Goal: Navigation & Orientation: Find specific page/section

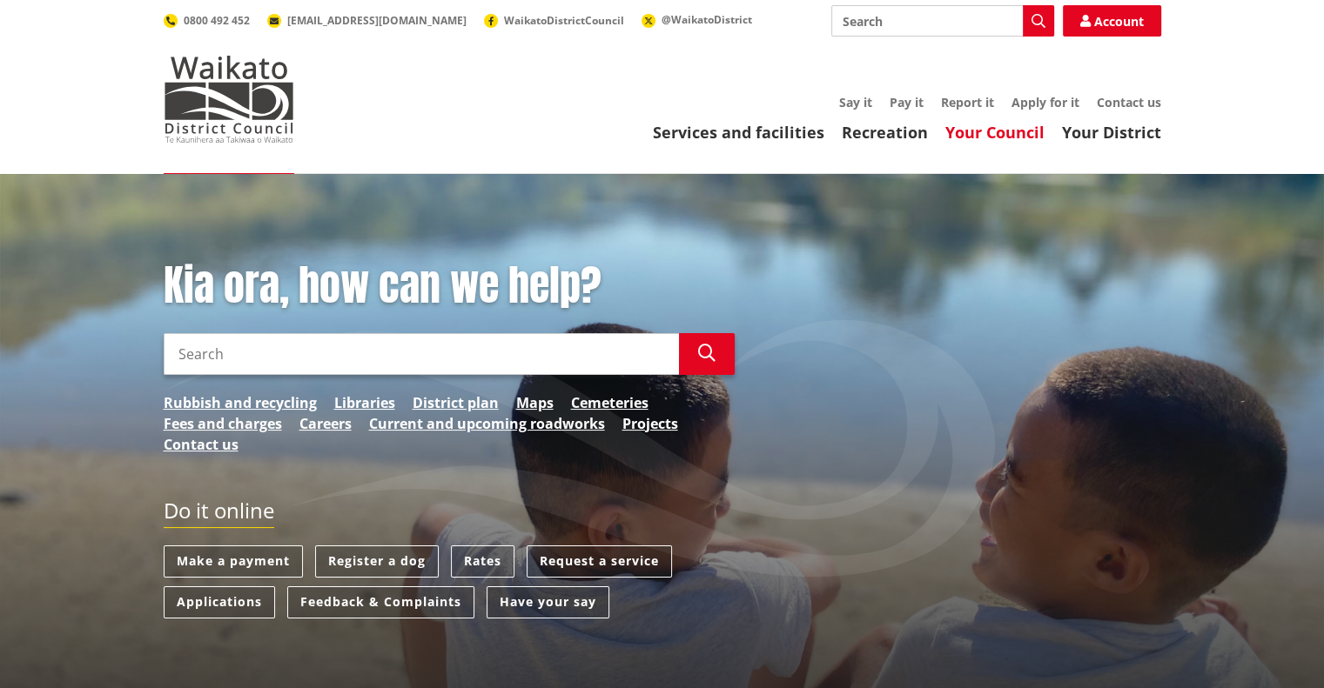
click at [1010, 128] on link "Your Council" at bounding box center [994, 132] width 99 height 21
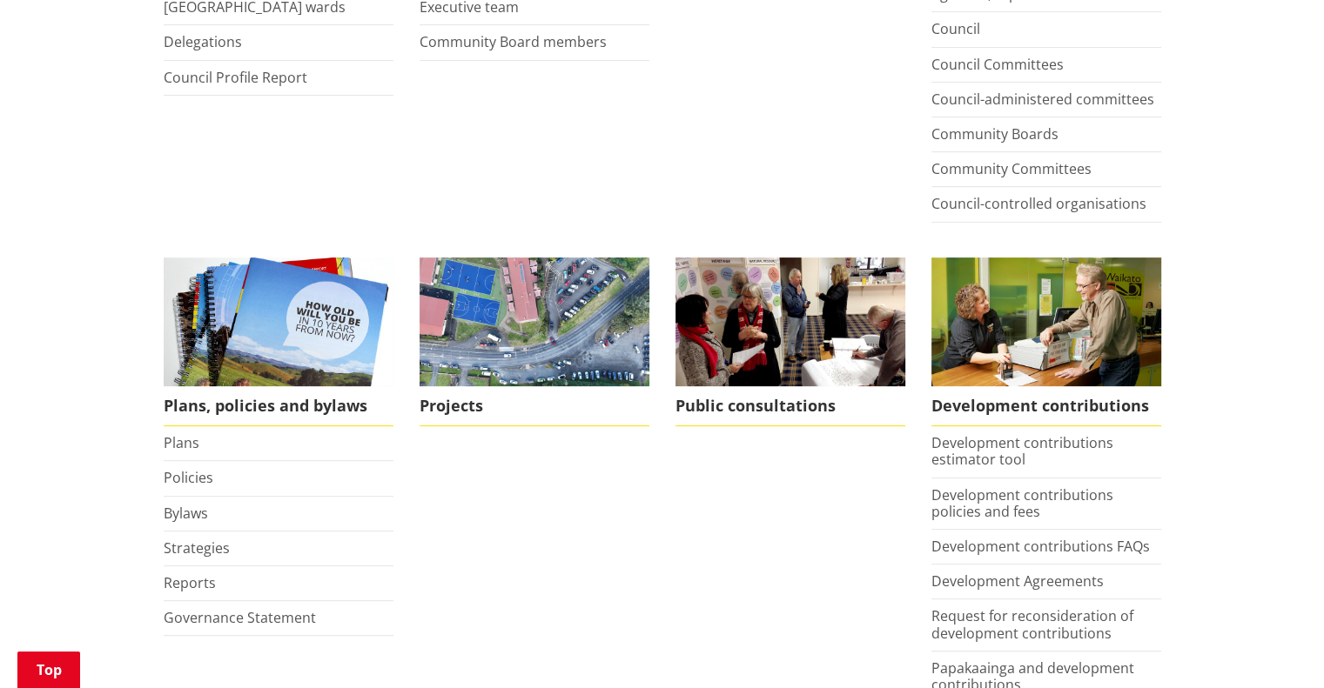
scroll to position [571, 0]
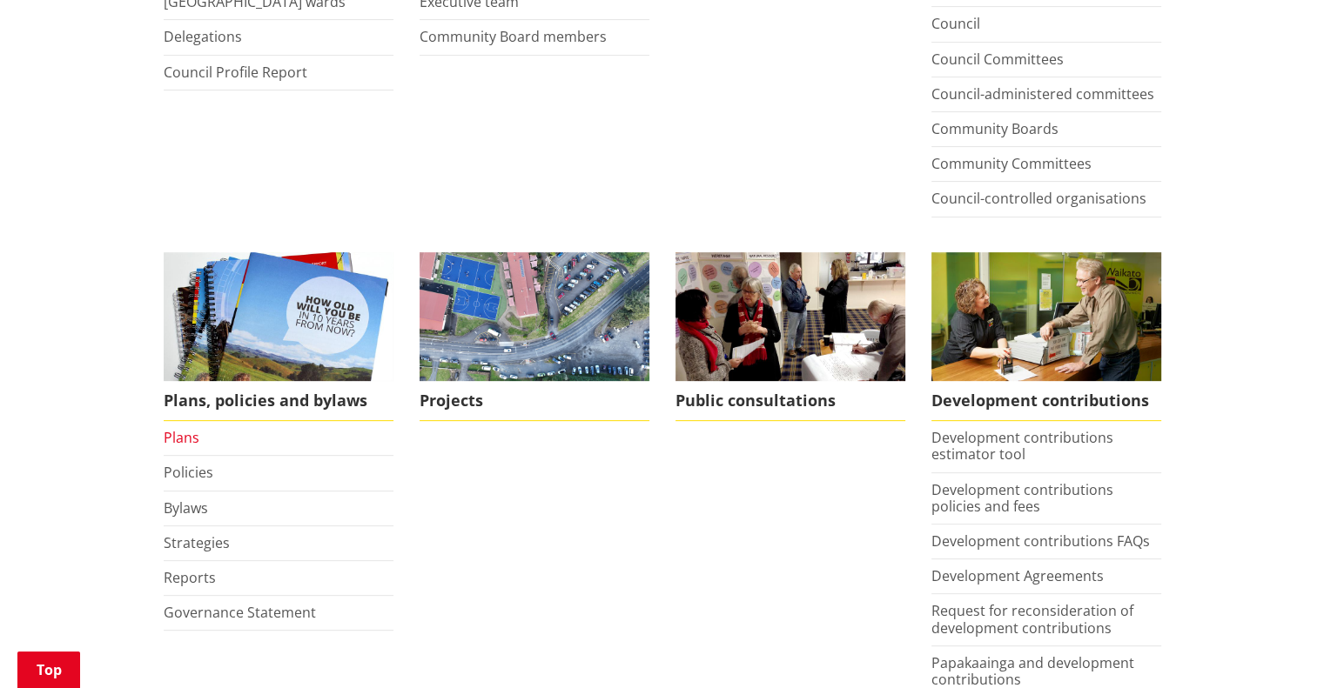
click at [188, 433] on link "Plans" at bounding box center [182, 437] width 36 height 19
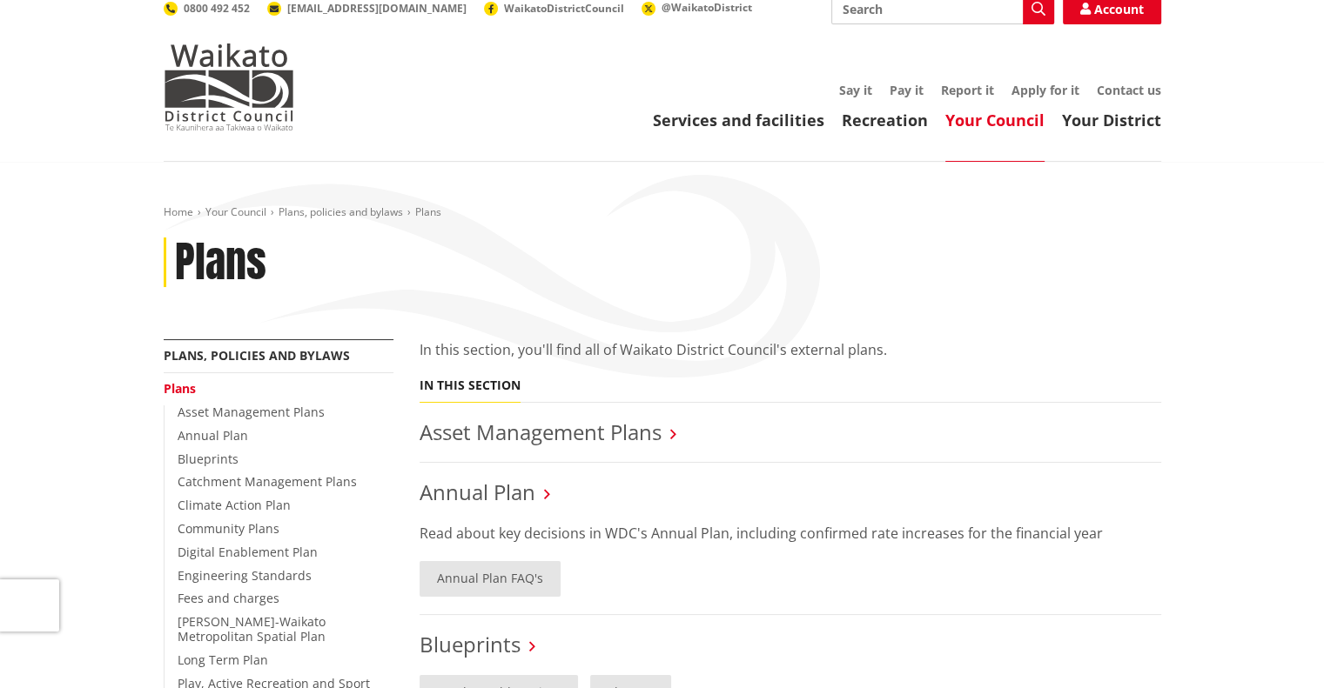
scroll to position [10, 0]
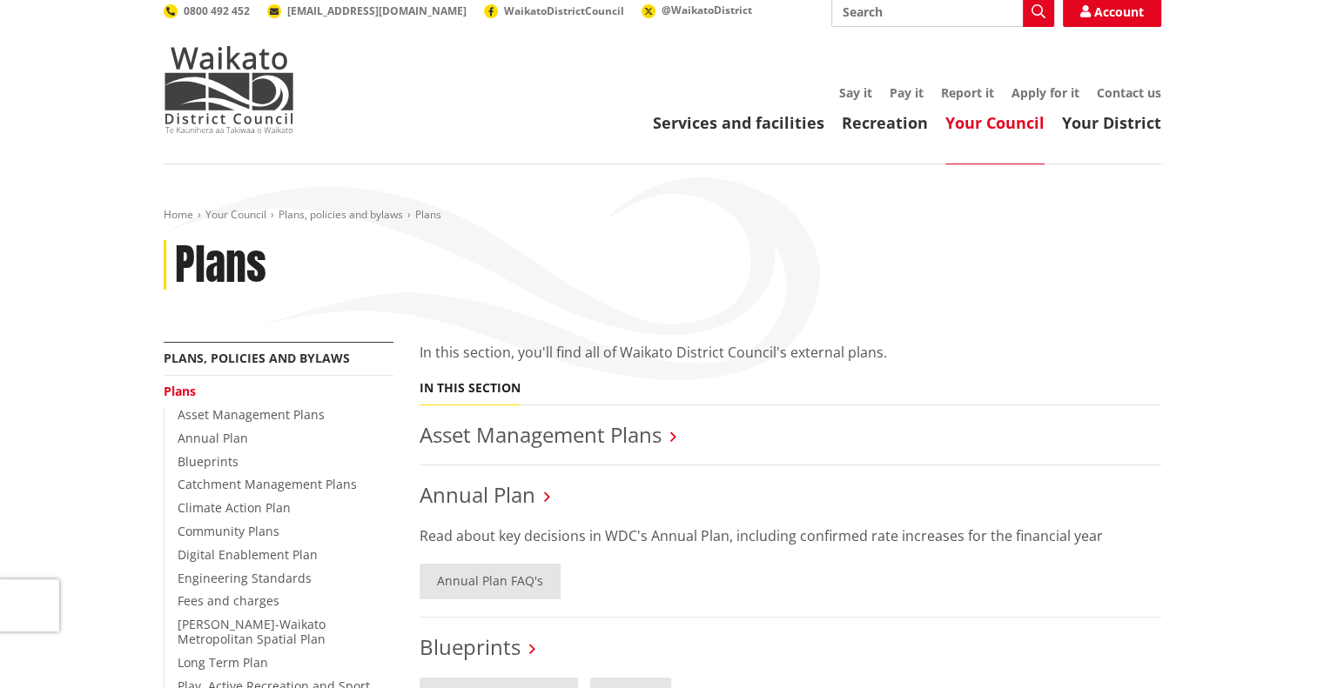
click at [992, 117] on link "Your Council" at bounding box center [994, 122] width 99 height 21
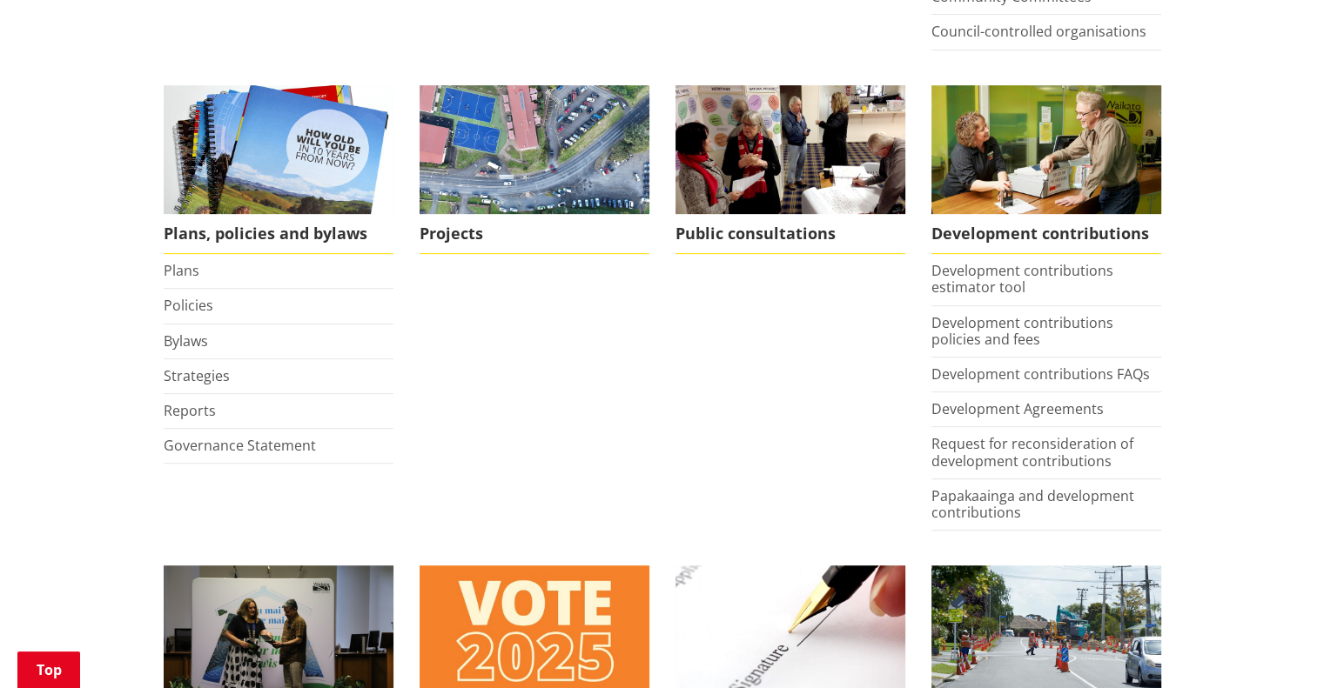
scroll to position [748, 0]
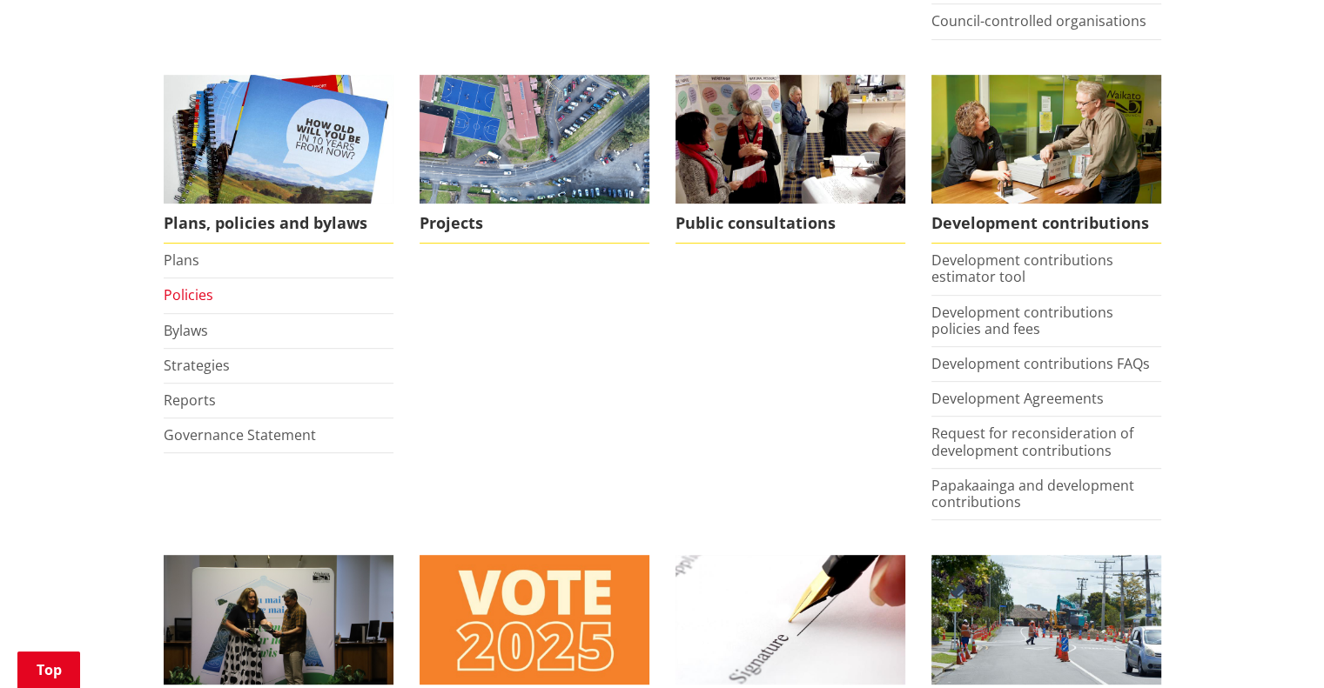
click at [184, 293] on link "Policies" at bounding box center [189, 294] width 50 height 19
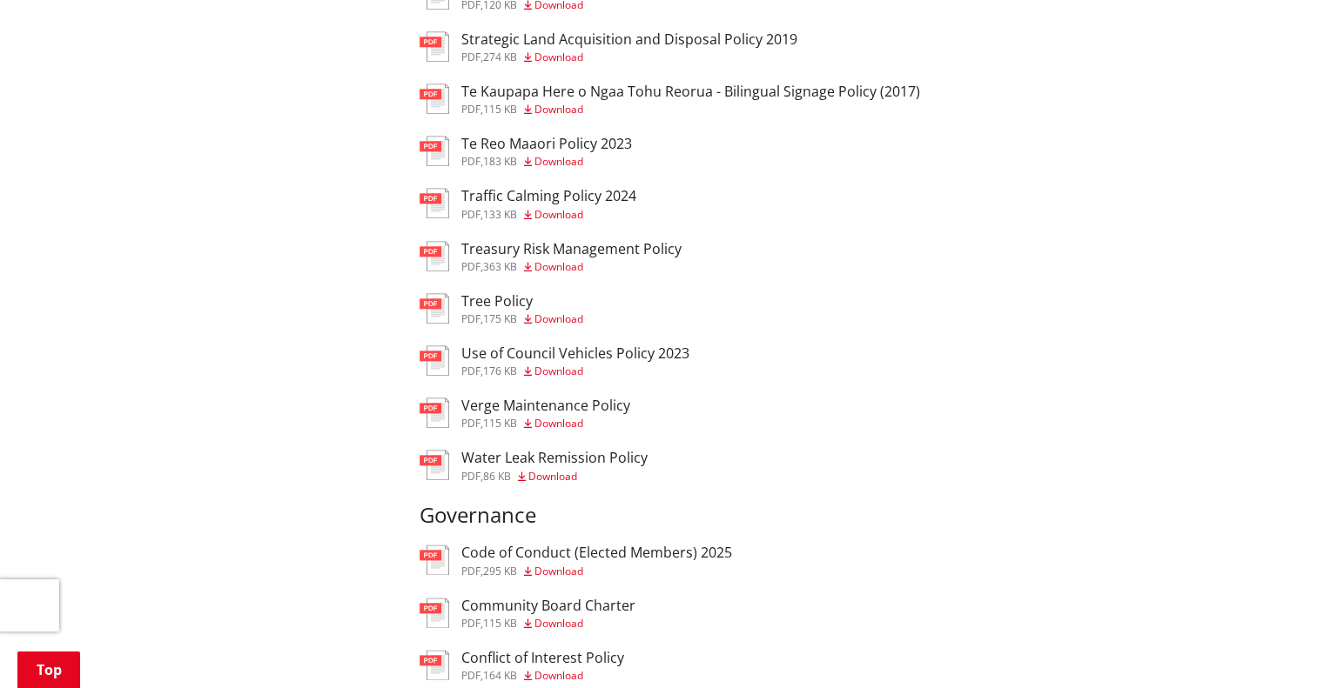
scroll to position [1996, 0]
